Goal: Task Accomplishment & Management: Complete application form

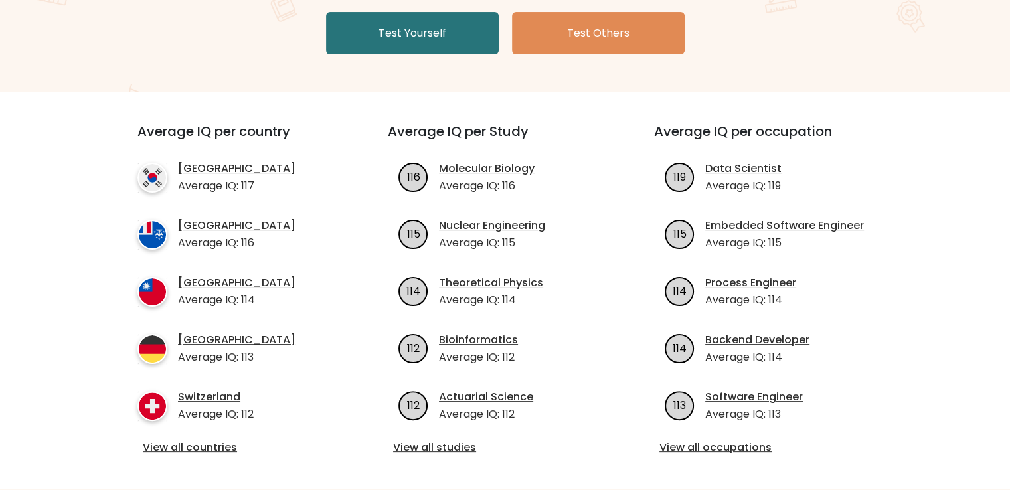
scroll to position [332, 0]
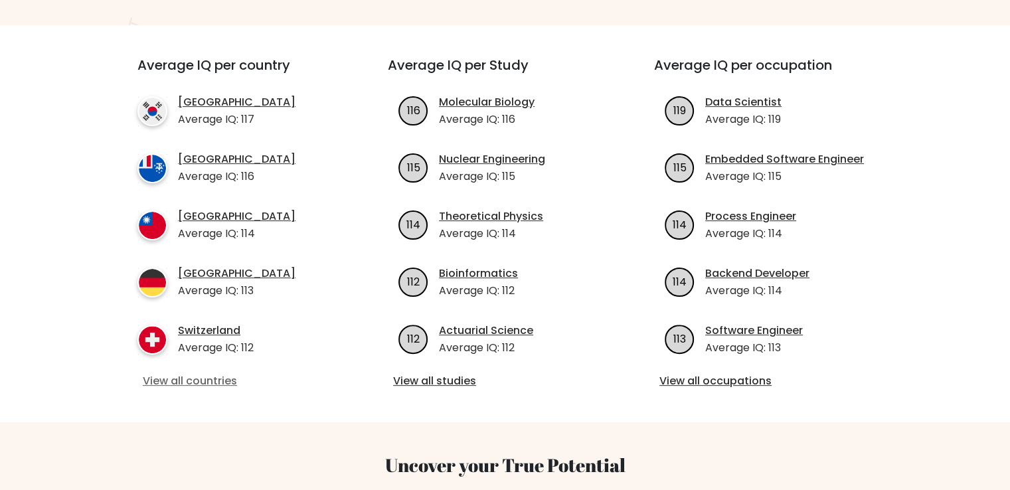
click at [183, 375] on link "View all countries" at bounding box center [239, 381] width 192 height 16
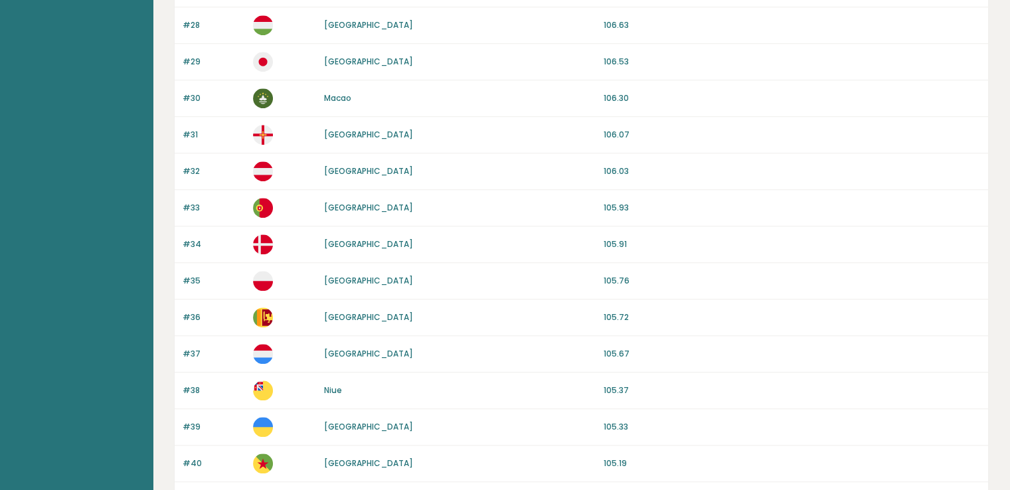
scroll to position [1195, 0]
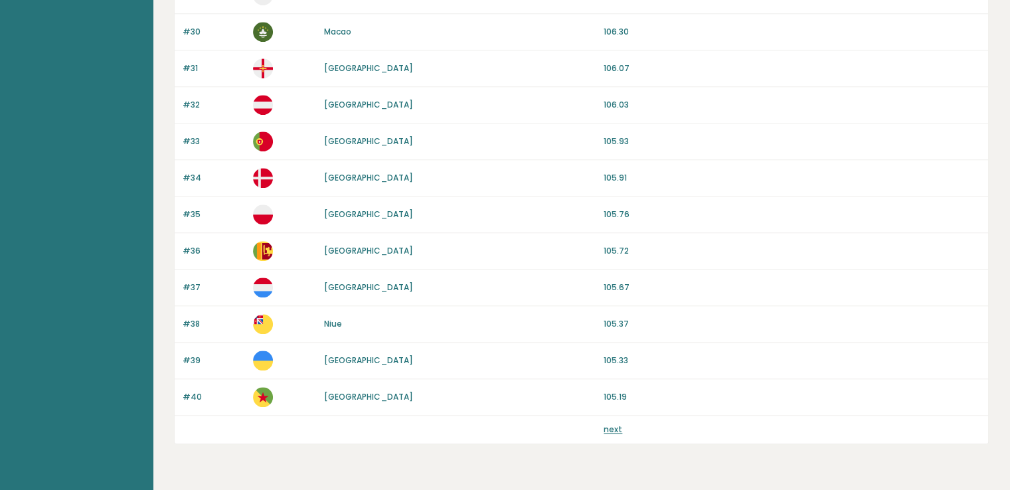
click at [612, 424] on link "next" at bounding box center [613, 429] width 19 height 11
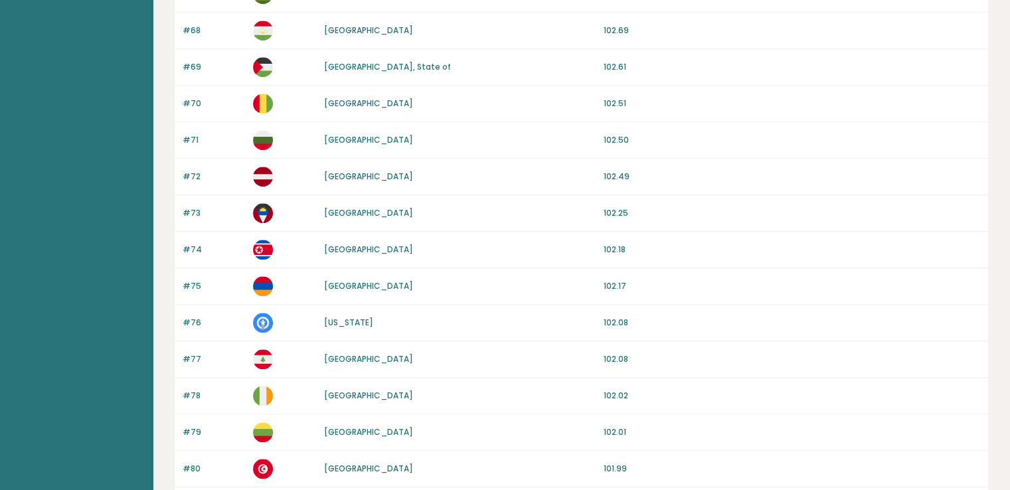
scroll to position [1195, 0]
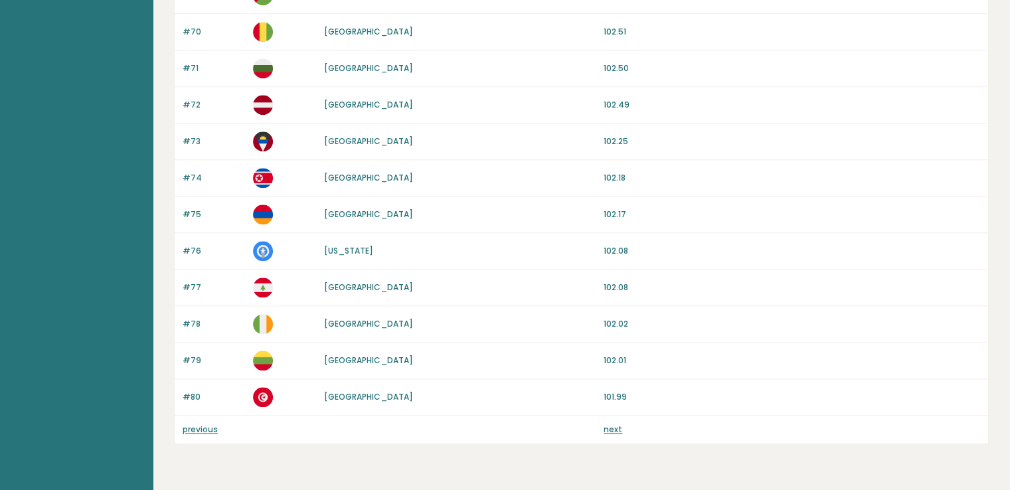
click at [606, 424] on link "next" at bounding box center [613, 429] width 19 height 11
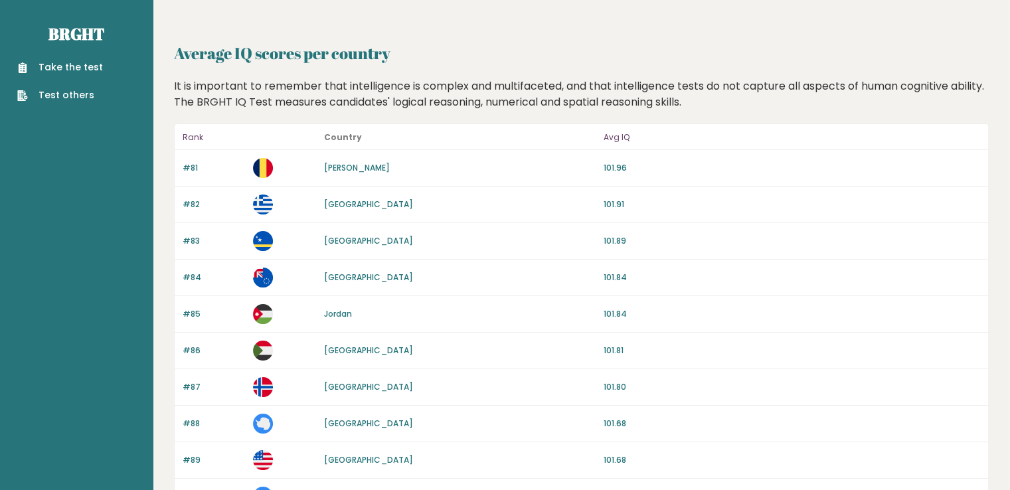
click at [65, 67] on link "Take the test" at bounding box center [60, 67] width 86 height 14
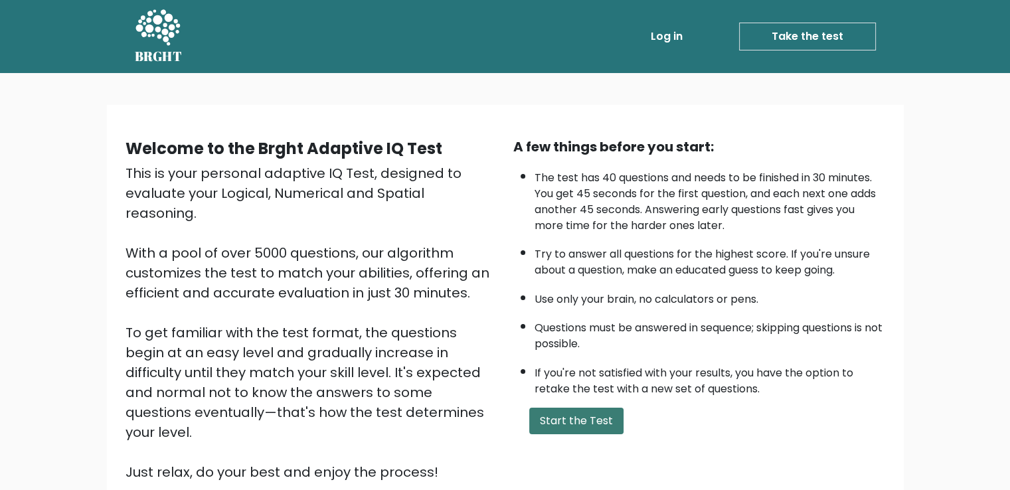
click at [594, 426] on button "Start the Test" at bounding box center [576, 421] width 94 height 27
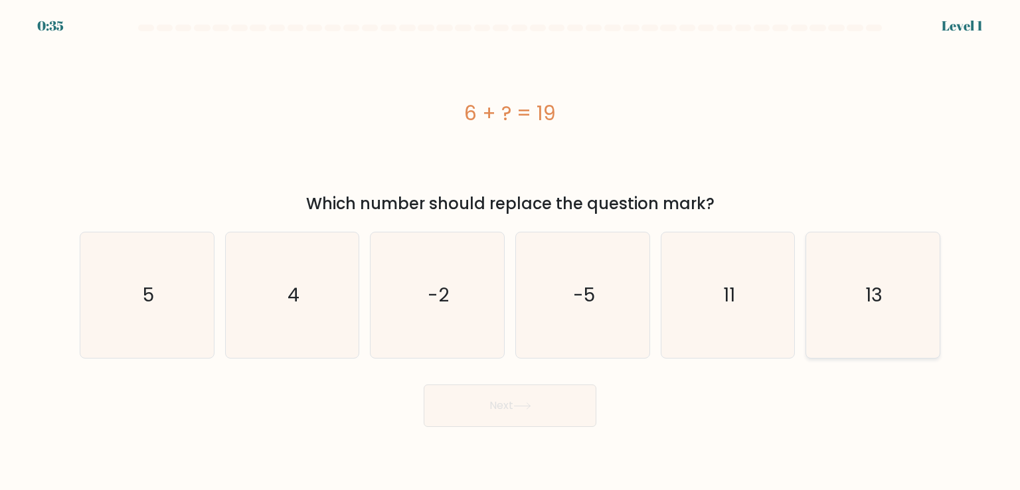
click at [844, 288] on icon "13" at bounding box center [872, 294] width 125 height 125
click at [511, 252] on input "f. 13" at bounding box center [510, 248] width 1 height 7
radio input "true"
click at [540, 403] on button "Next" at bounding box center [510, 405] width 173 height 42
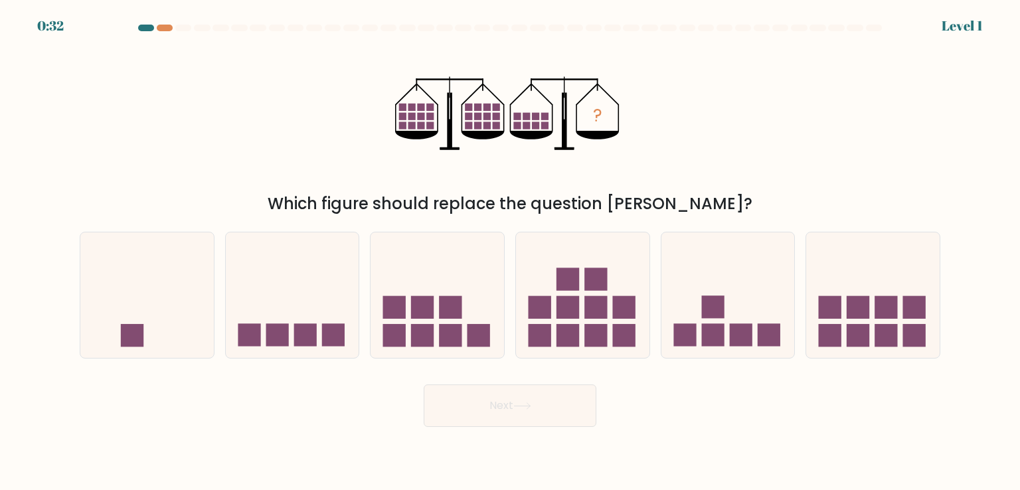
click at [149, 27] on div at bounding box center [146, 28] width 16 height 7
click at [164, 29] on div at bounding box center [165, 28] width 16 height 7
click at [146, 28] on div at bounding box center [146, 28] width 16 height 7
click at [161, 28] on div at bounding box center [165, 28] width 16 height 7
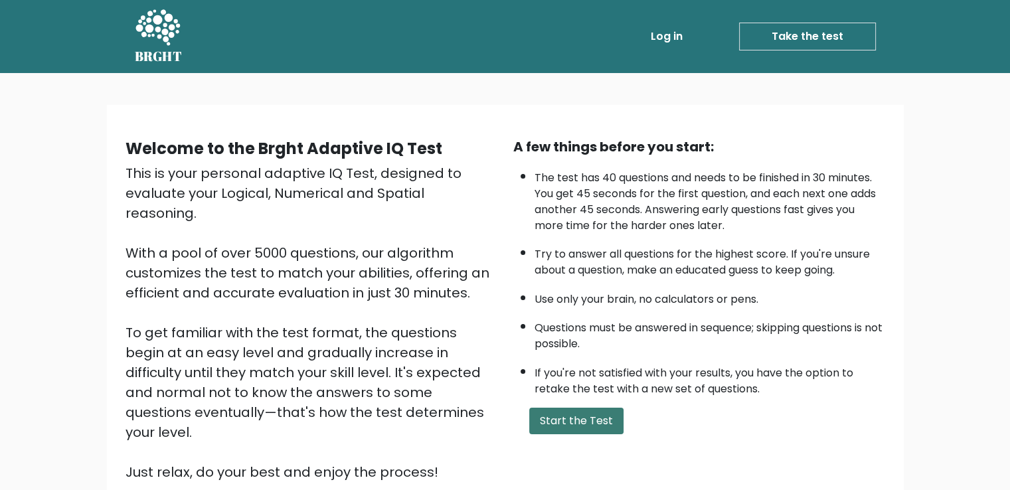
click at [574, 418] on button "Start the Test" at bounding box center [576, 421] width 94 height 27
click at [665, 39] on link "Log in" at bounding box center [666, 36] width 42 height 27
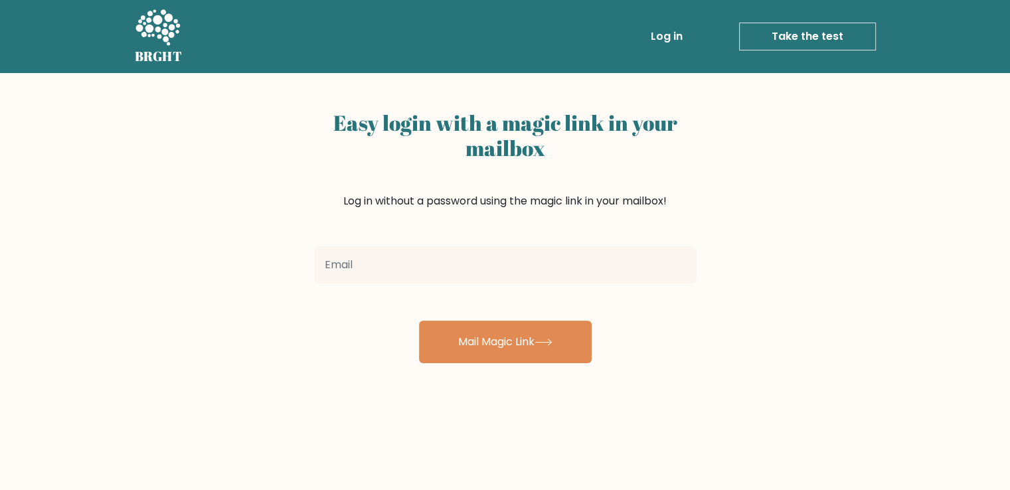
click at [511, 276] on input "email" at bounding box center [505, 264] width 382 height 37
type input "[EMAIL_ADDRESS][DOMAIN_NAME]"
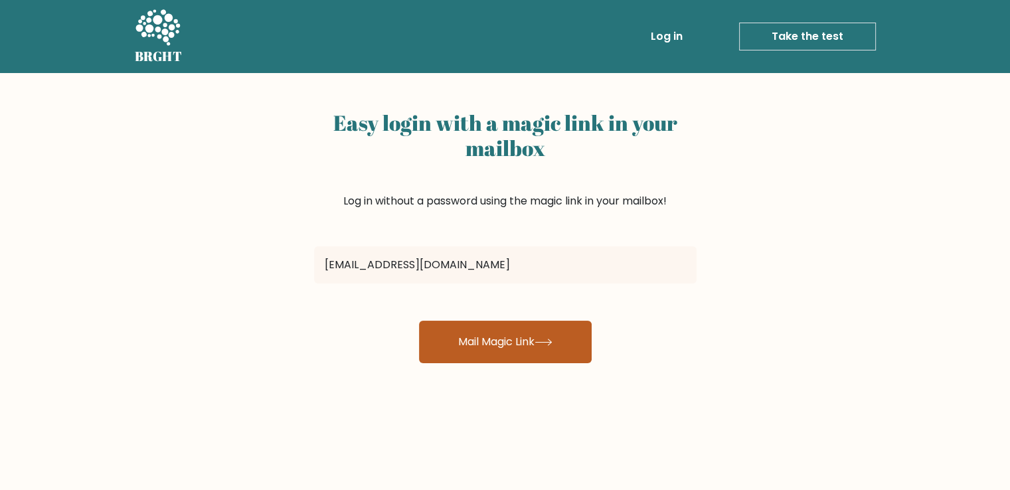
click at [508, 328] on button "Mail Magic Link" at bounding box center [505, 342] width 173 height 42
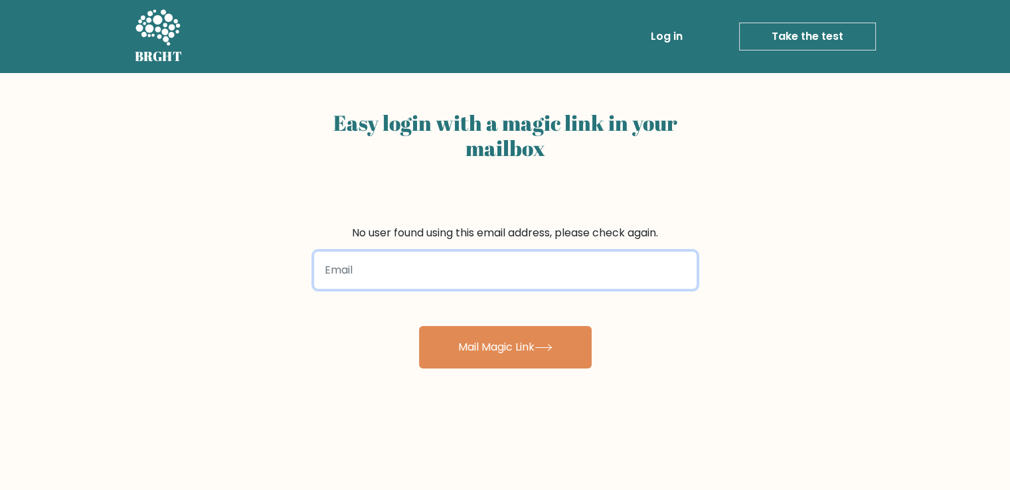
click at [440, 271] on input "email" at bounding box center [505, 270] width 382 height 37
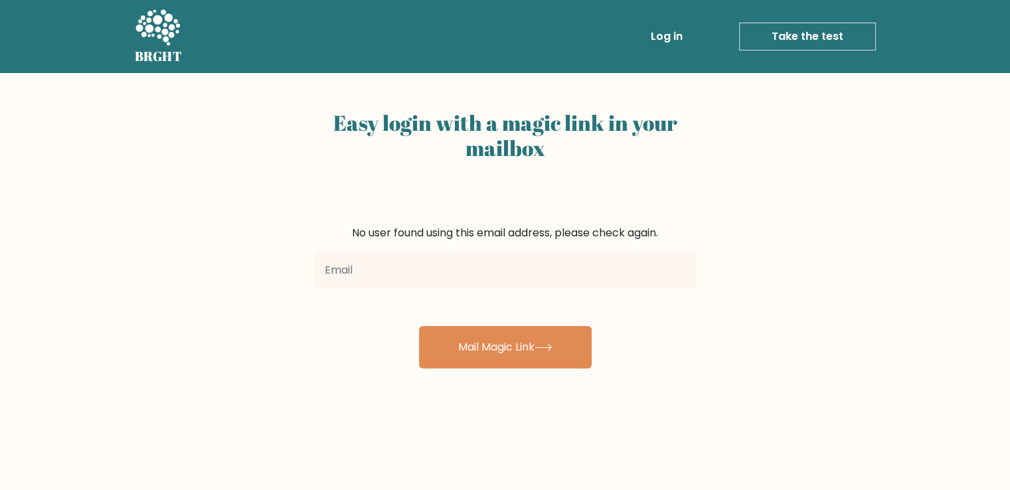
click at [691, 155] on h2 "Easy login with a magic link in your mailbox" at bounding box center [505, 135] width 382 height 51
click at [677, 37] on link "Log in" at bounding box center [666, 36] width 42 height 27
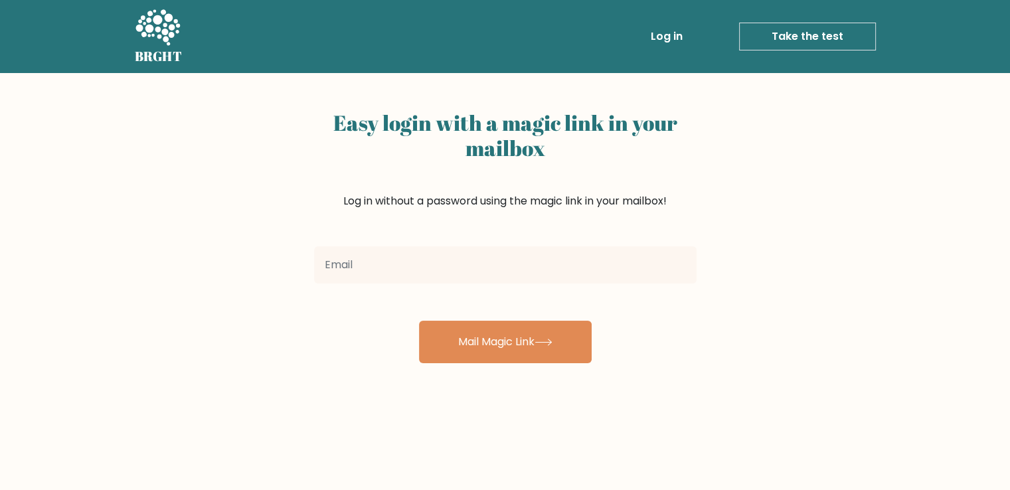
click at [813, 37] on link "Take the test" at bounding box center [807, 37] width 137 height 28
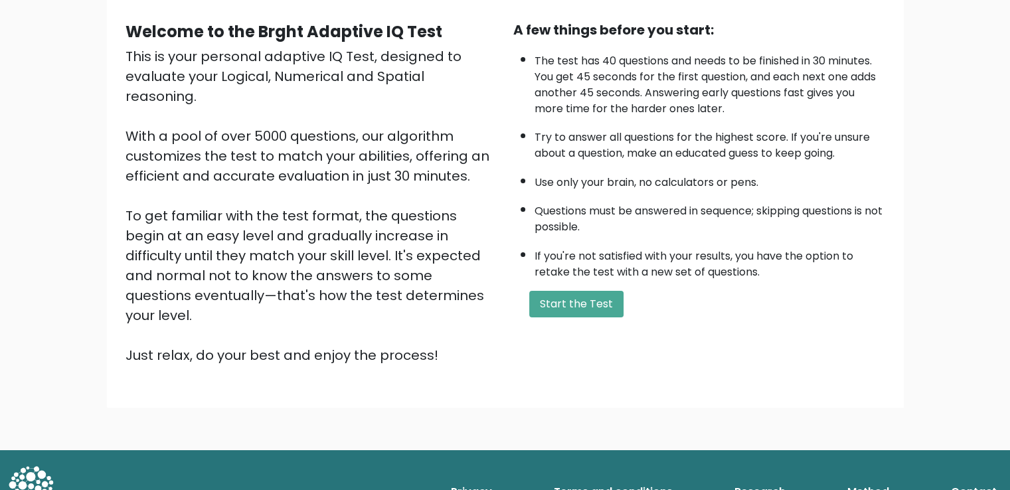
scroll to position [118, 0]
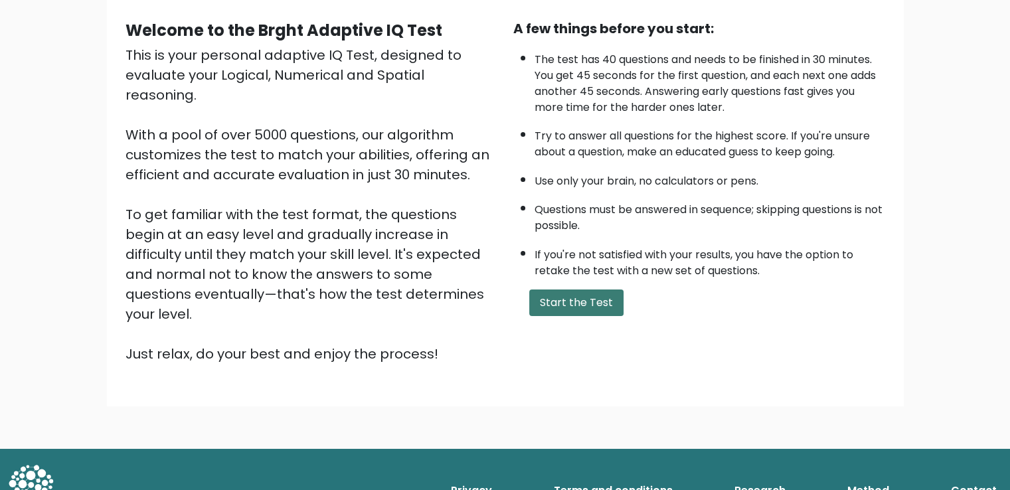
click at [594, 295] on button "Start the Test" at bounding box center [576, 303] width 94 height 27
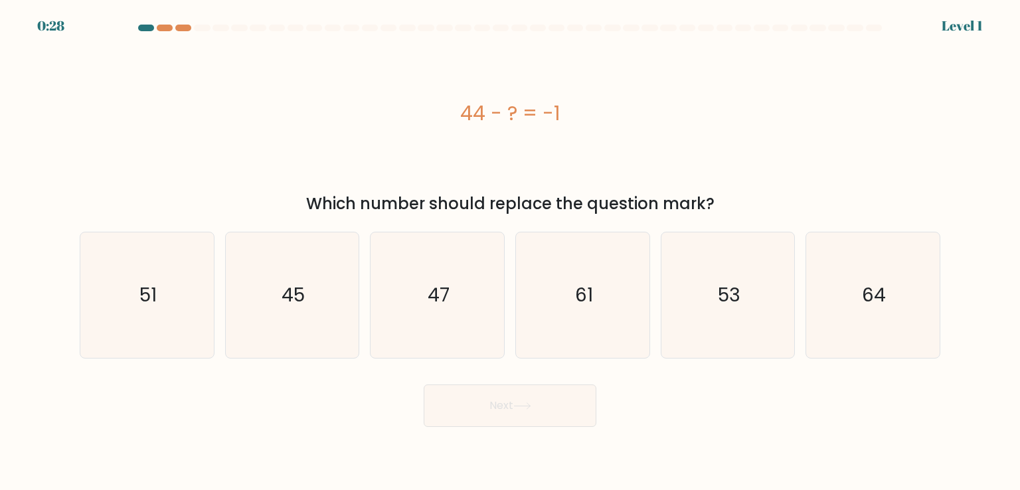
click at [61, 25] on form "a." at bounding box center [510, 226] width 1020 height 402
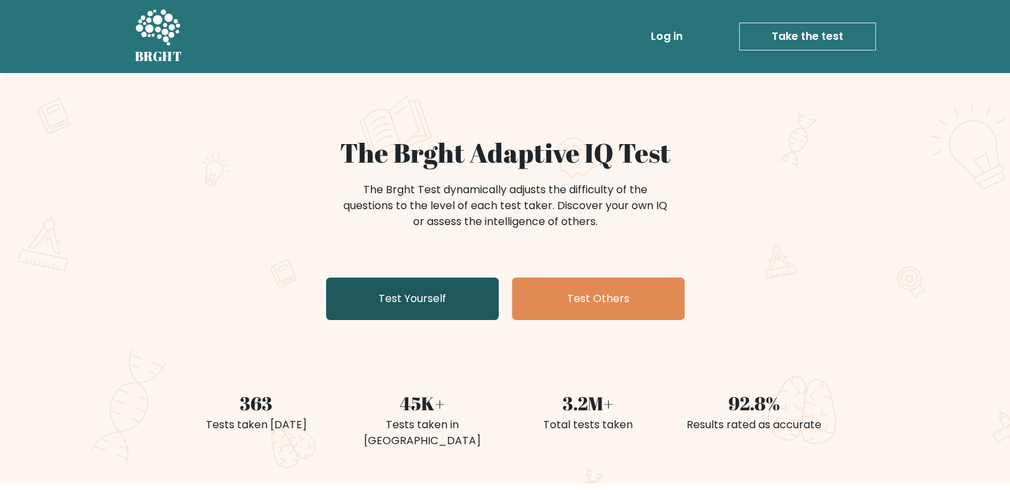
click at [436, 301] on link "Test Yourself" at bounding box center [412, 299] width 173 height 42
click at [428, 301] on link "Test Yourself" at bounding box center [412, 299] width 173 height 42
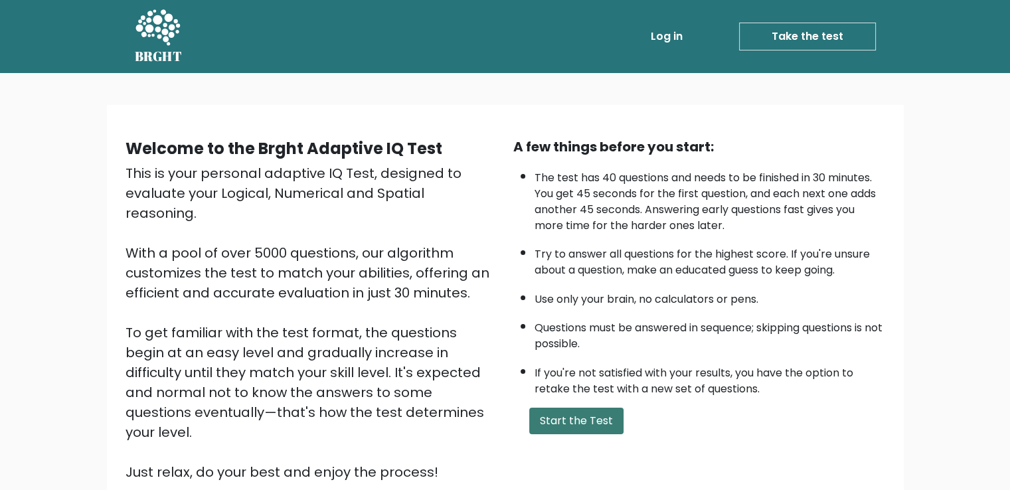
click at [600, 412] on button "Start the Test" at bounding box center [576, 421] width 94 height 27
click at [562, 412] on button "Start the Test" at bounding box center [576, 421] width 94 height 27
